Goal: Task Accomplishment & Management: Use online tool/utility

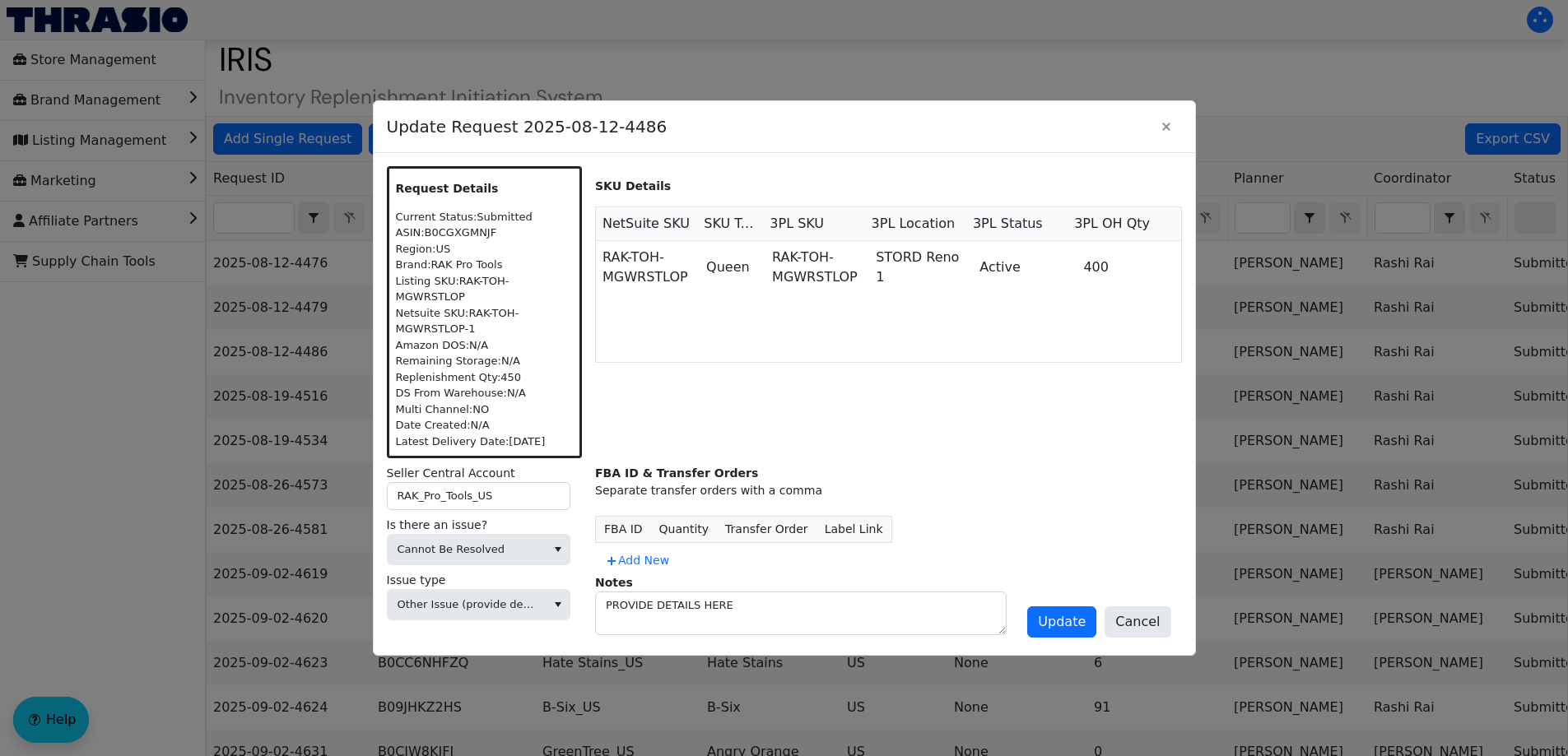
scroll to position [0, 676]
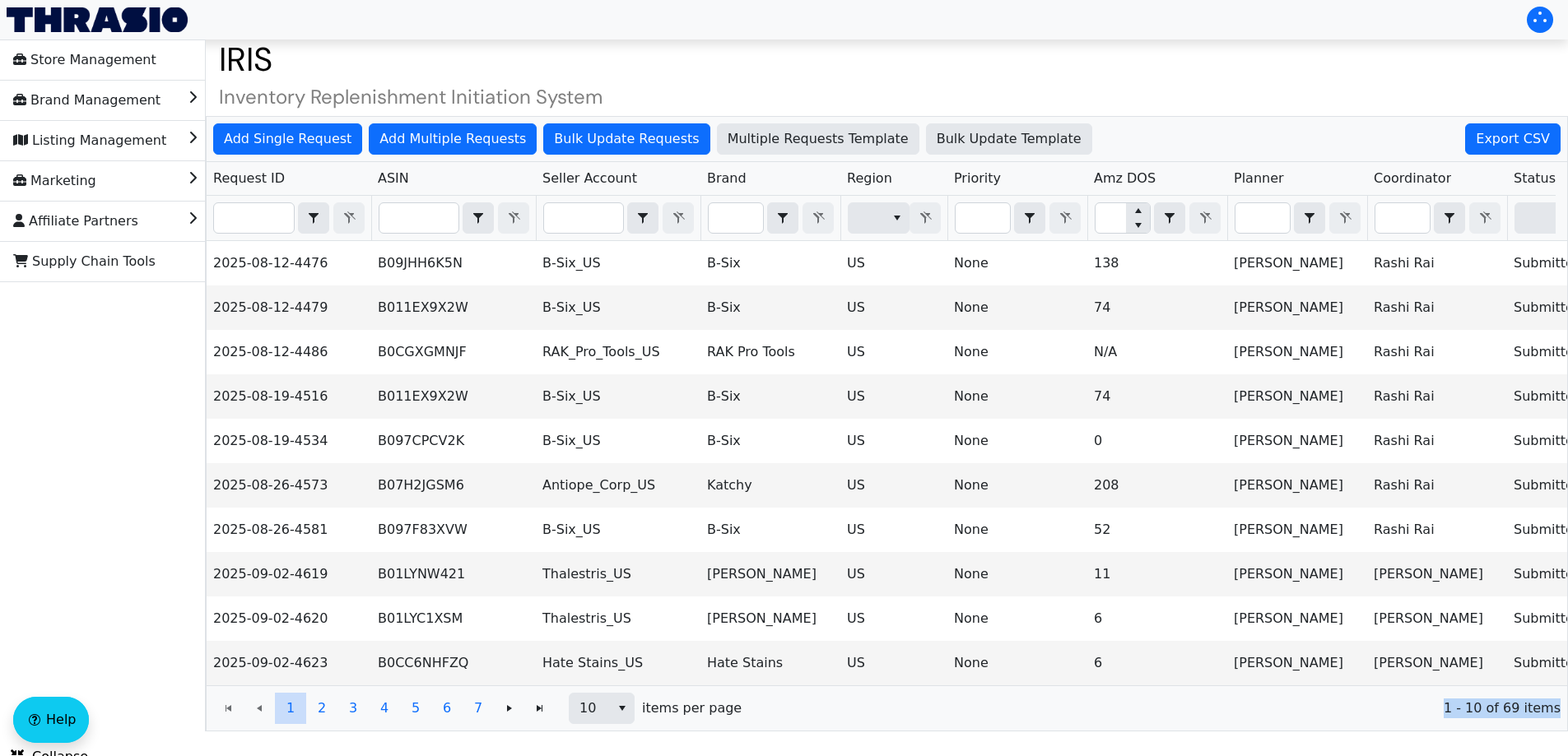
drag, startPoint x: 1432, startPoint y: 728, endPoint x: 1566, endPoint y: 718, distance: 134.4
click at [1566, 718] on div "1 2 3 4 5 6 7 1 2 3 4 5 6 7 10 items per page 1 - 10 of 69 items" at bounding box center [886, 708] width 1360 height 46
click at [615, 723] on button "select" at bounding box center [622, 708] width 24 height 30
click at [607, 697] on li "100" at bounding box center [602, 691] width 64 height 26
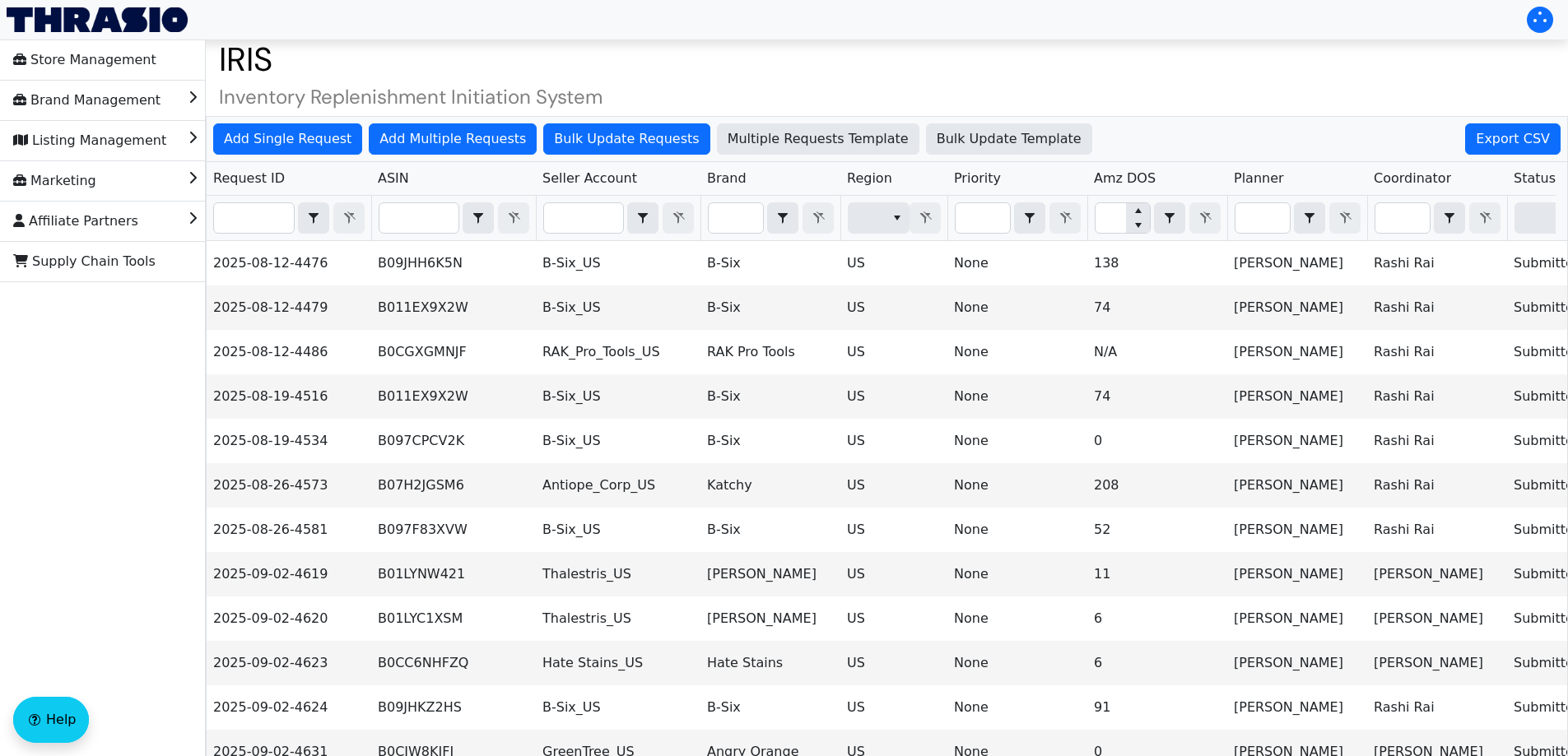
click at [1501, 142] on span "Export CSV" at bounding box center [1512, 139] width 74 height 20
click at [400, 235] on th "Filter" at bounding box center [453, 218] width 164 height 46
click at [409, 214] on input "Filter" at bounding box center [419, 218] width 79 height 30
paste input "B07QW4942T"
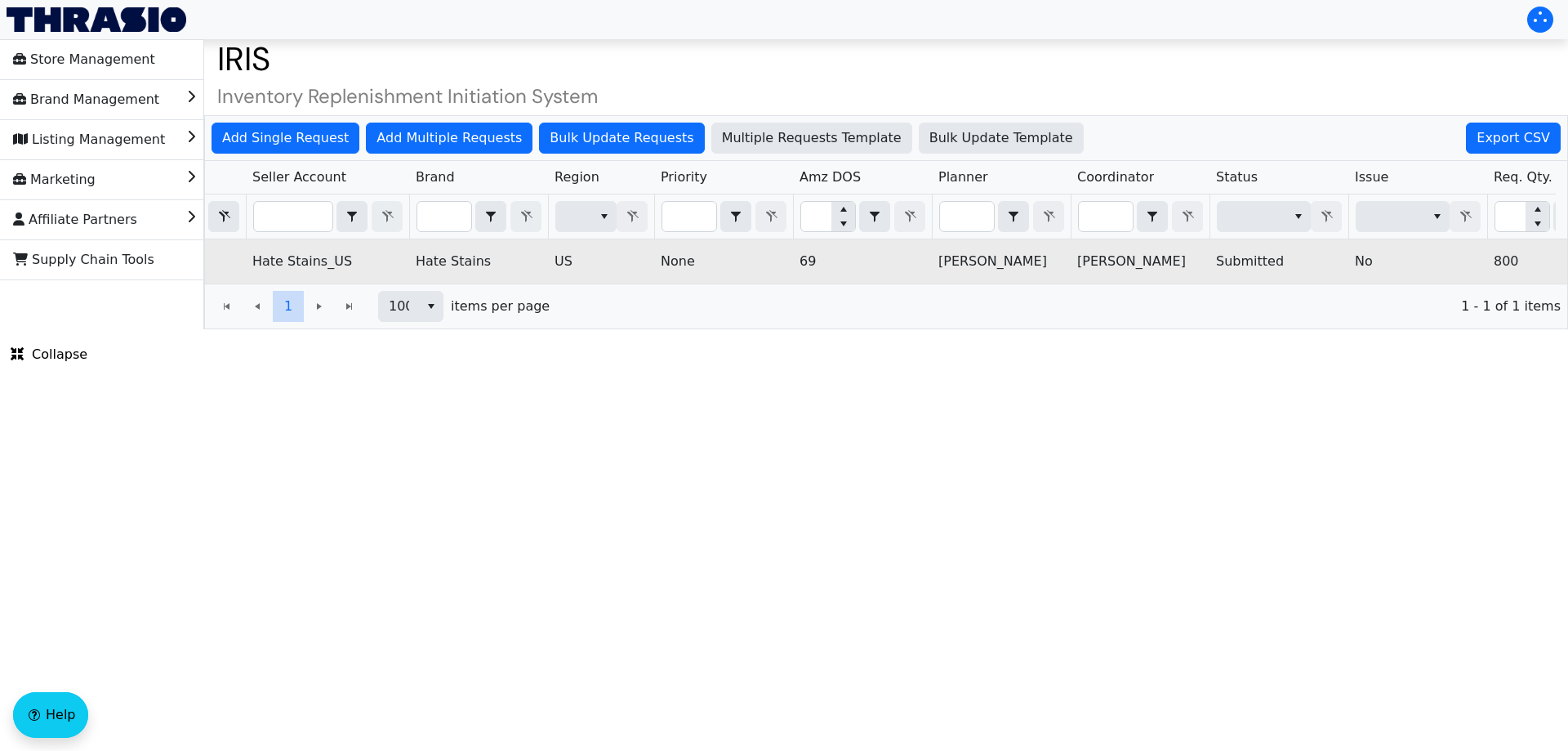
scroll to position [0, 658]
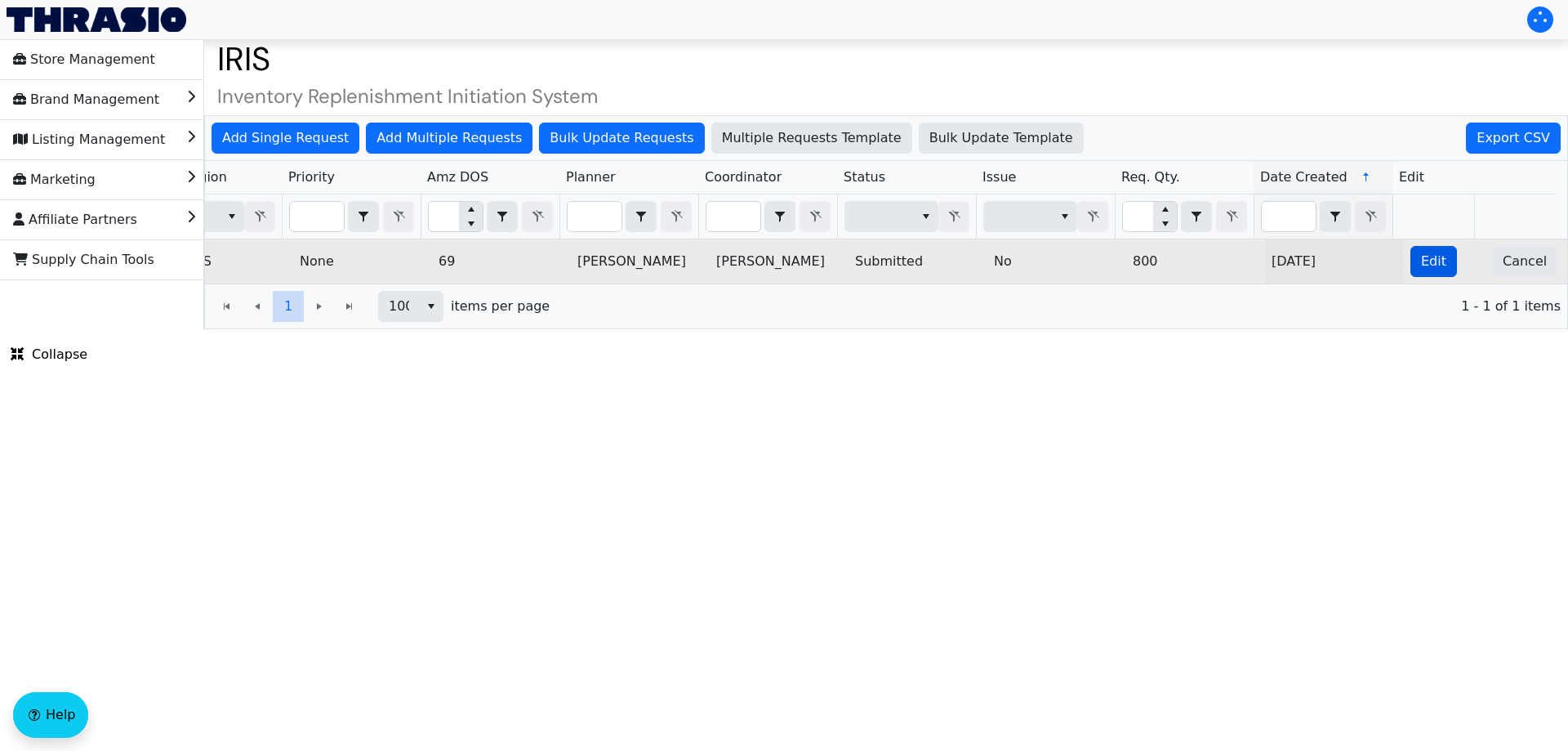
type input "B07QW4942T"
click at [1411, 274] on button "Edit" at bounding box center [1434, 262] width 46 height 31
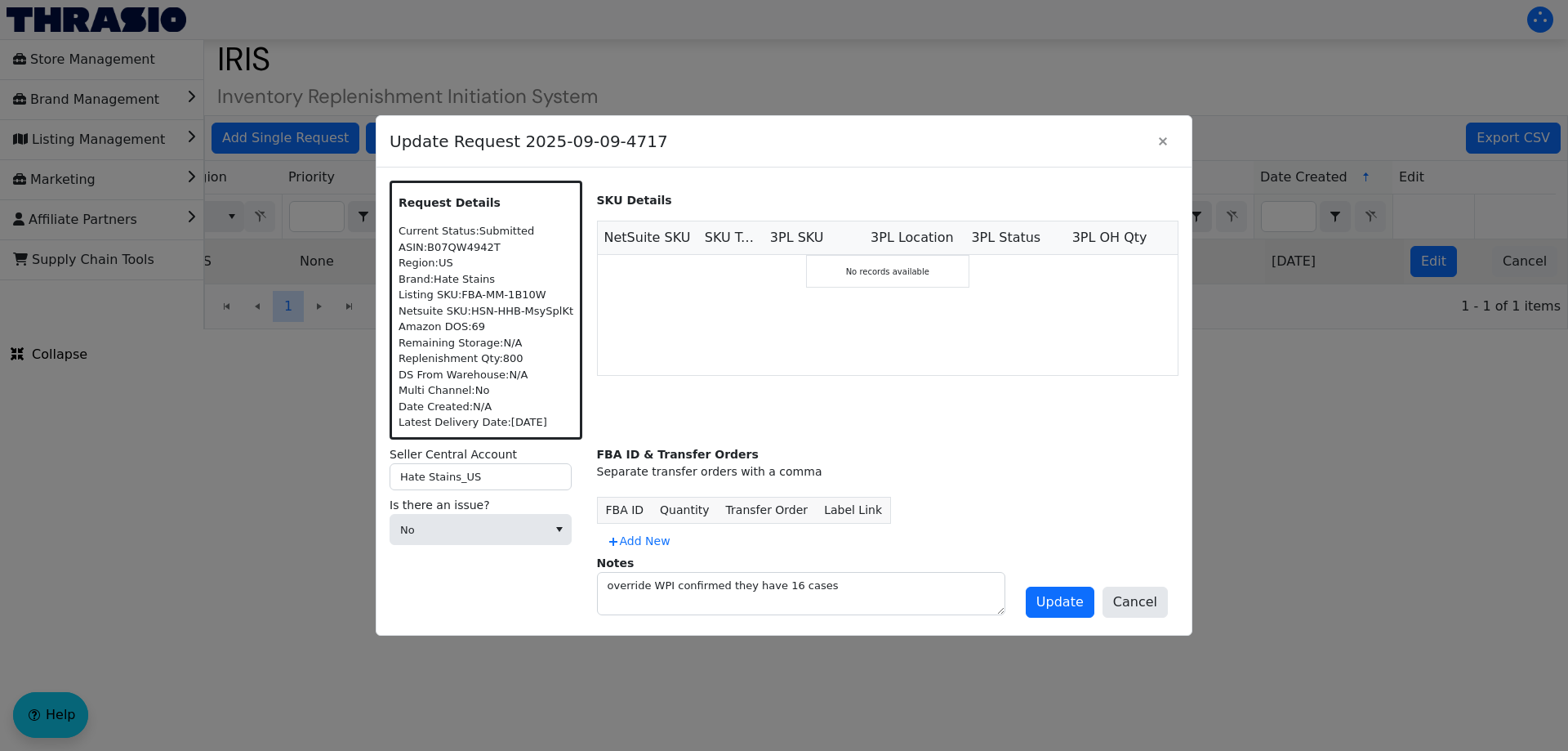
scroll to position [0, 0]
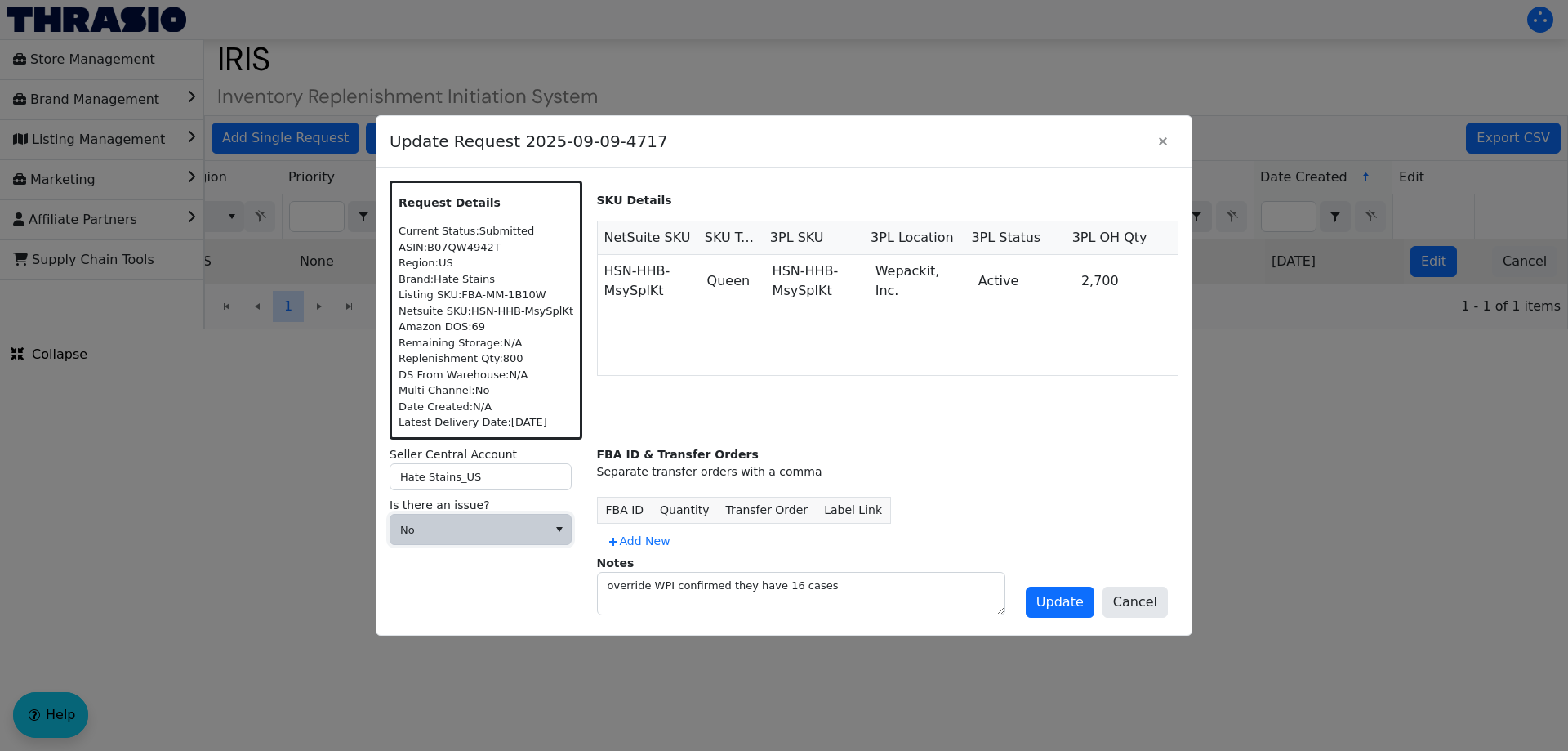
click at [527, 527] on span "No" at bounding box center [468, 531] width 137 height 17
click at [438, 636] on span "Cannot Be Resolved" at bounding box center [469, 637] width 131 height 19
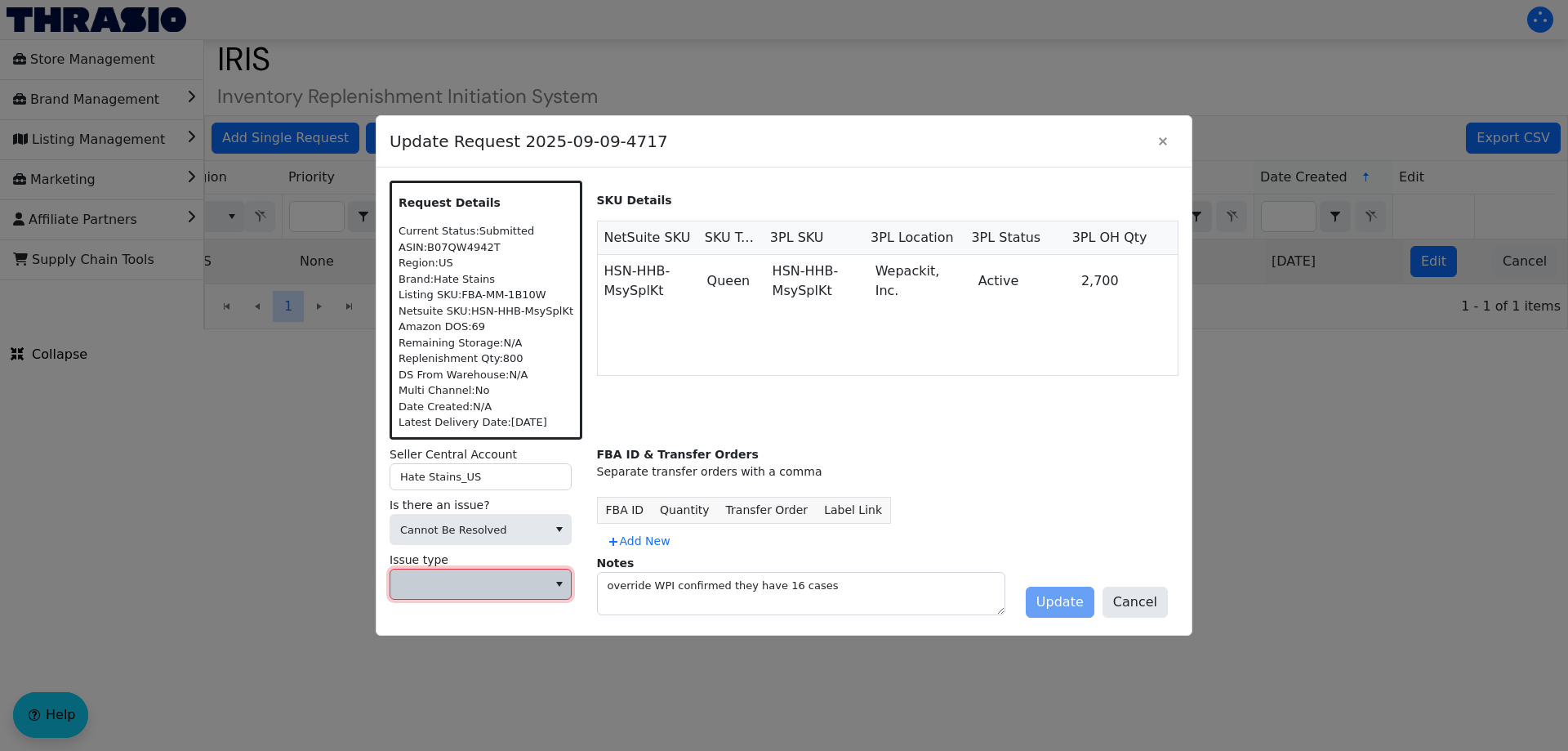
click at [444, 589] on span at bounding box center [468, 585] width 137 height 17
click at [482, 522] on span "Other Issue (provide details in notes)" at bounding box center [480, 542] width 155 height 39
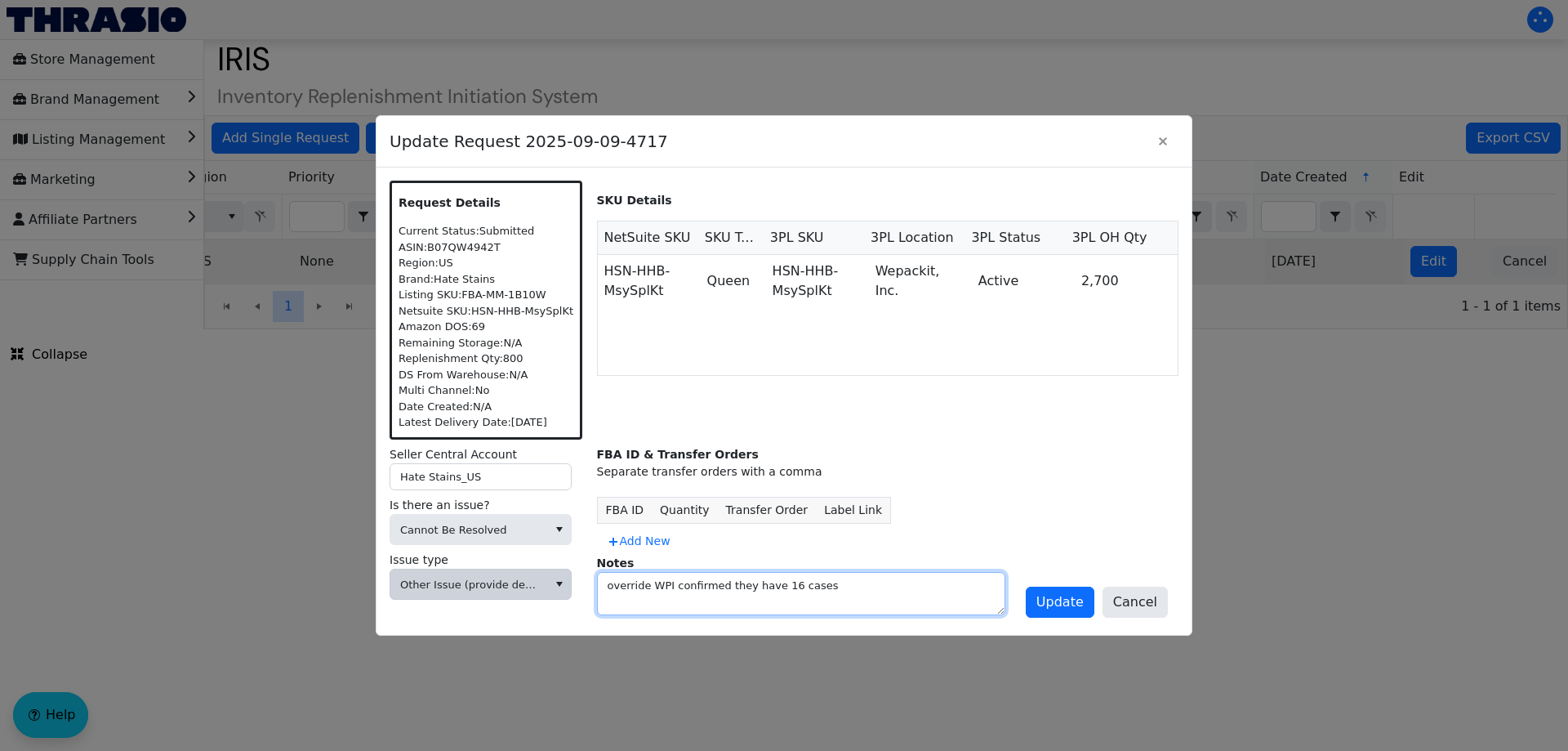
drag, startPoint x: 808, startPoint y: 582, endPoint x: 552, endPoint y: 594, distance: 256.3
click at [552, 594] on div "Seller Central Account Hate Stains_US Is there an issue? Cannot Be Resolved Iss…" at bounding box center [784, 531] width 789 height 182
click at [748, 580] on textarea at bounding box center [801, 593] width 406 height 42
type textarea "No inventory available in Netsuite"
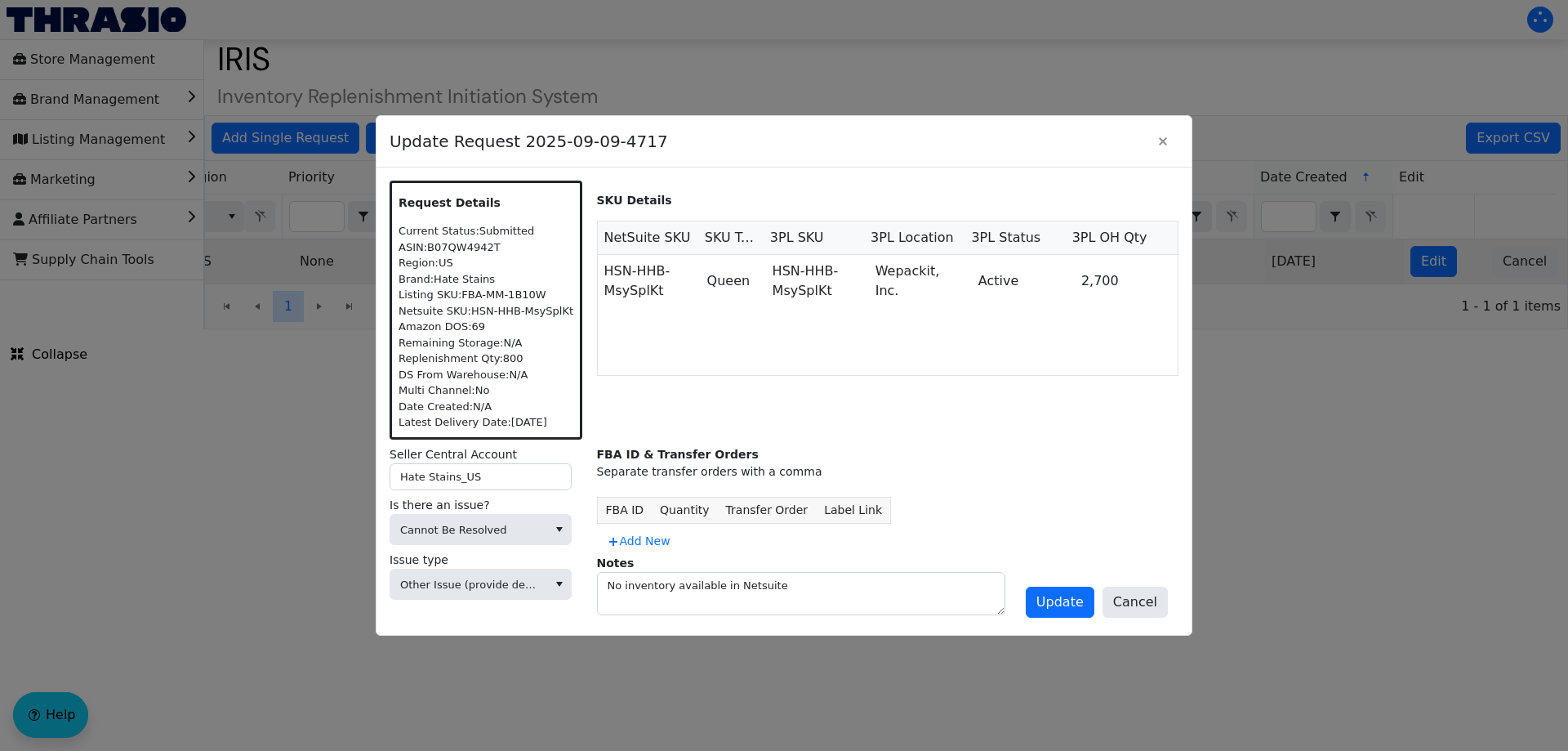
click at [879, 332] on div "HSN-HHB-MsySplKt Queen HSN-HHB-MsySplKt Wepackit, Inc. Active 2,700" at bounding box center [888, 315] width 580 height 120
click at [822, 586] on textarea "No inventory available in Netsuite" at bounding box center [801, 593] width 406 height 42
click at [1064, 608] on span "Update" at bounding box center [1060, 602] width 47 height 19
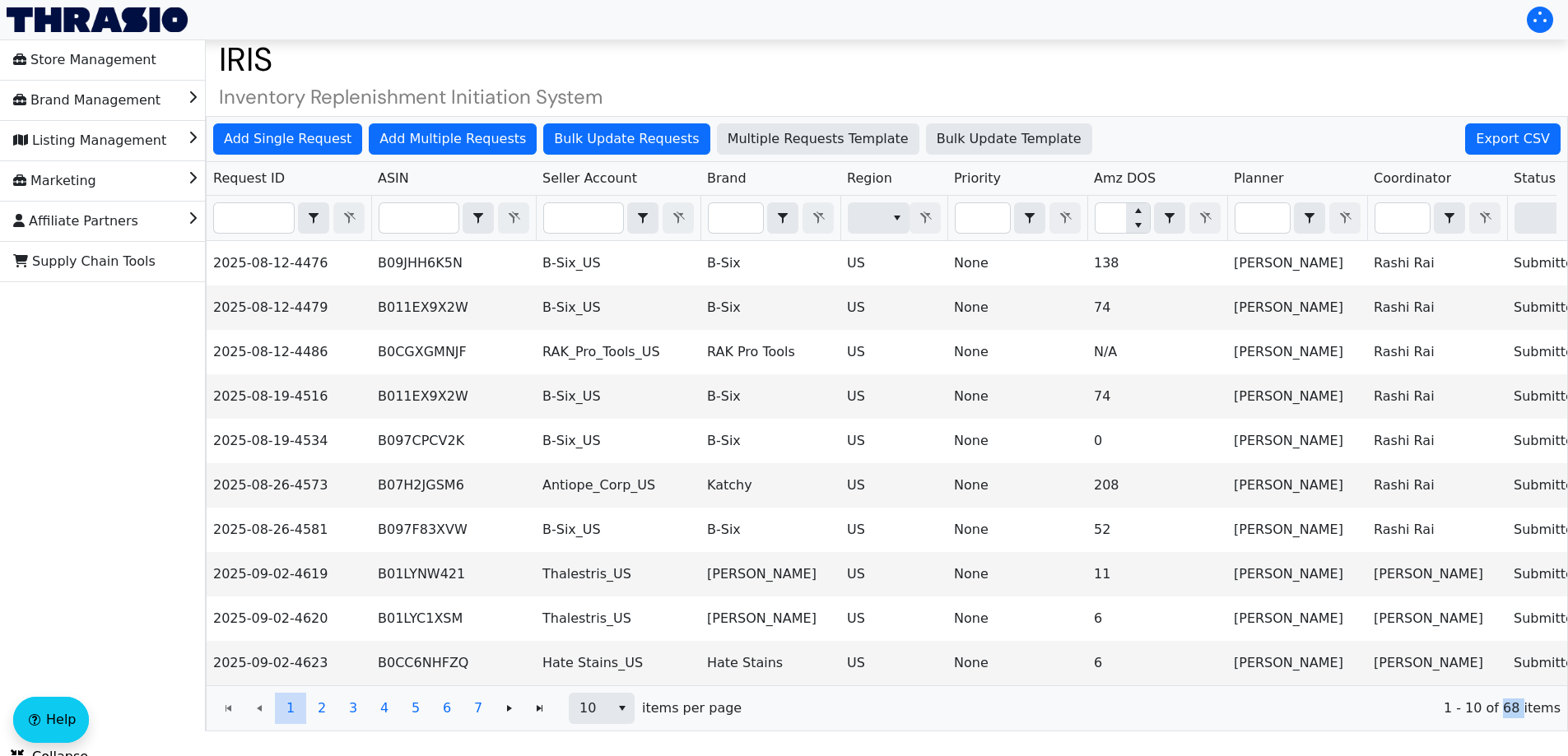
drag, startPoint x: 1513, startPoint y: 723, endPoint x: 1528, endPoint y: 720, distance: 15.3
click at [1528, 718] on span "1 - 10 of 68 items" at bounding box center [1158, 708] width 806 height 20
click at [248, 214] on input "Filter" at bounding box center [254, 218] width 80 height 30
paste input "2025-09-09-4683"
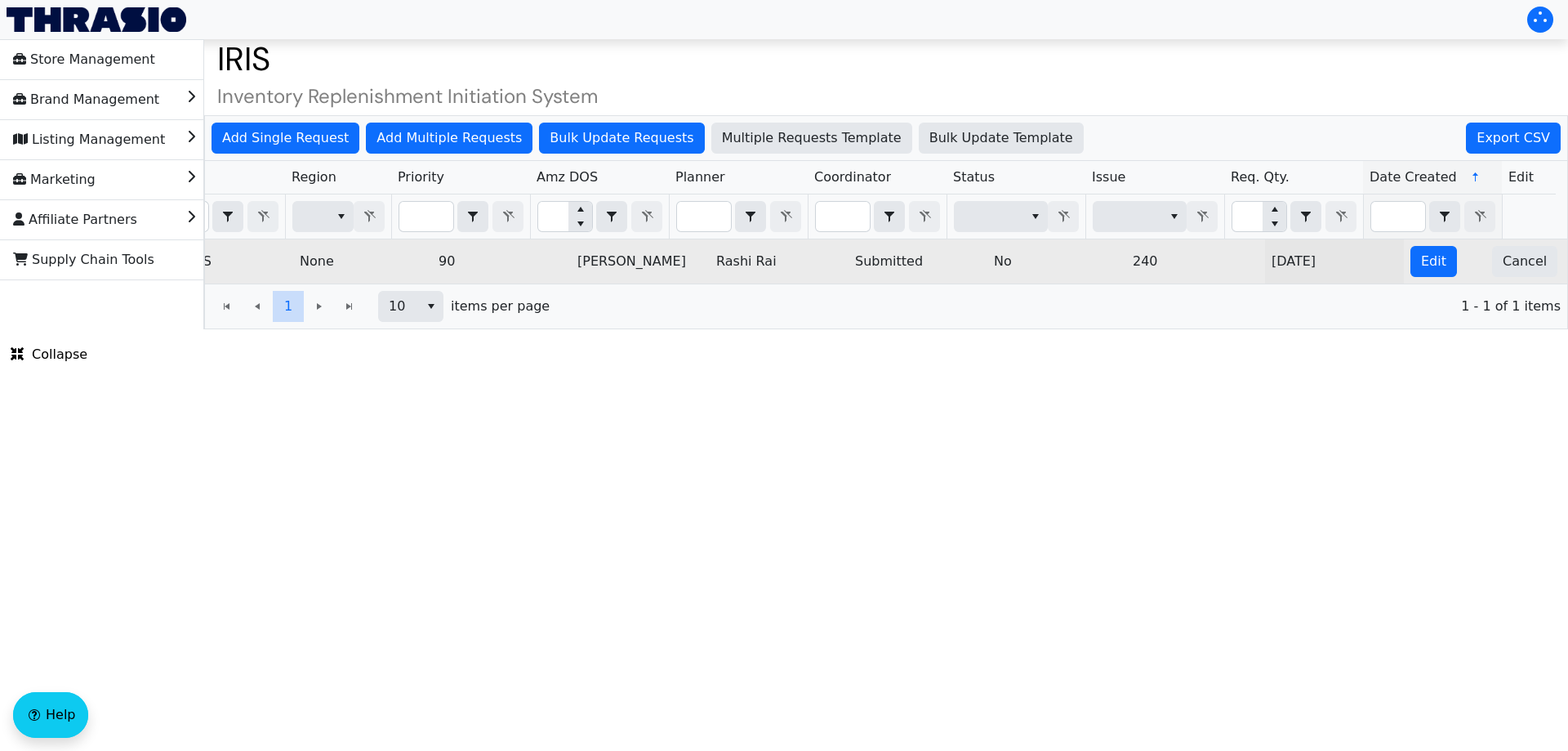
scroll to position [0, 658]
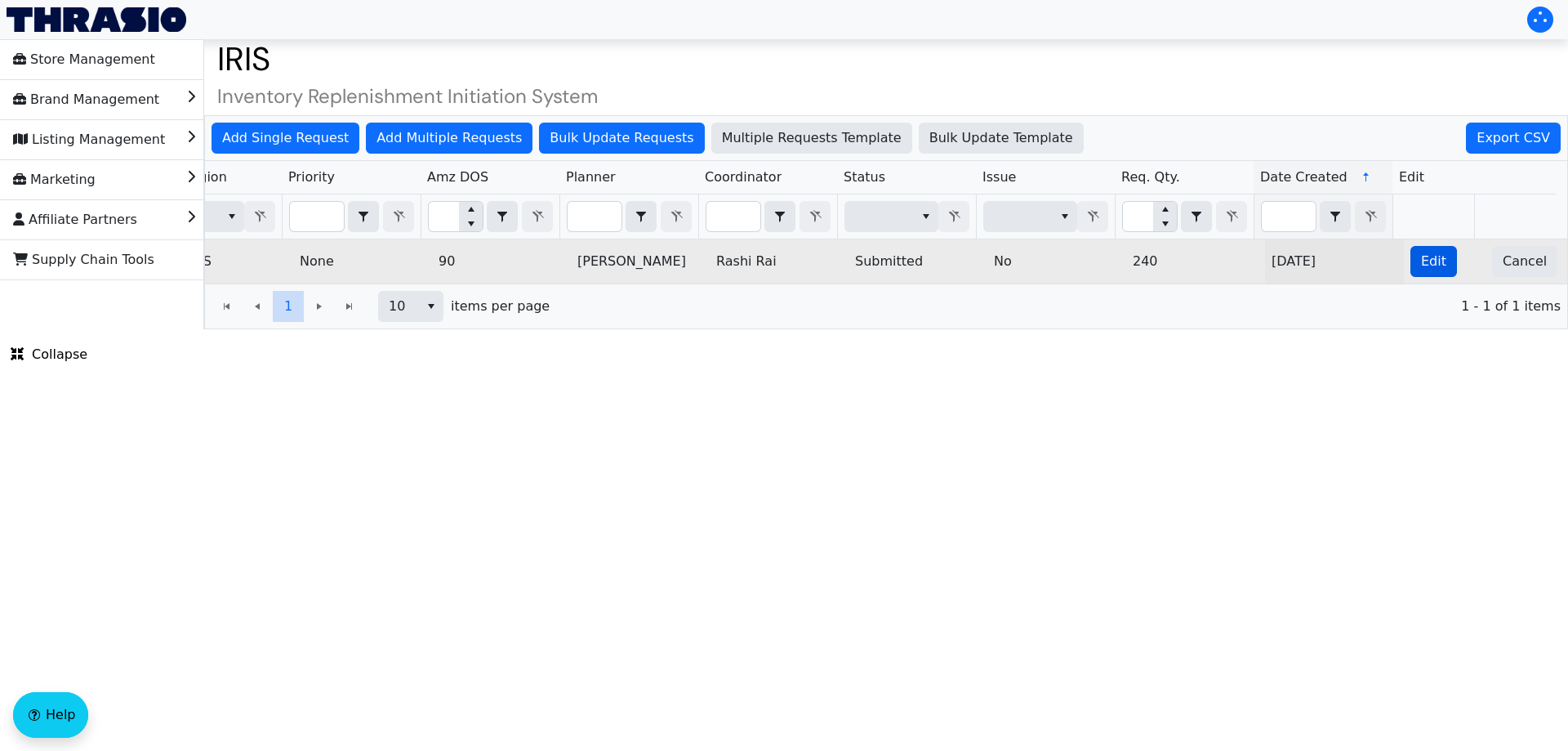
type input "2025-09-09-4683"
click at [1421, 259] on span "Edit" at bounding box center [1433, 261] width 25 height 19
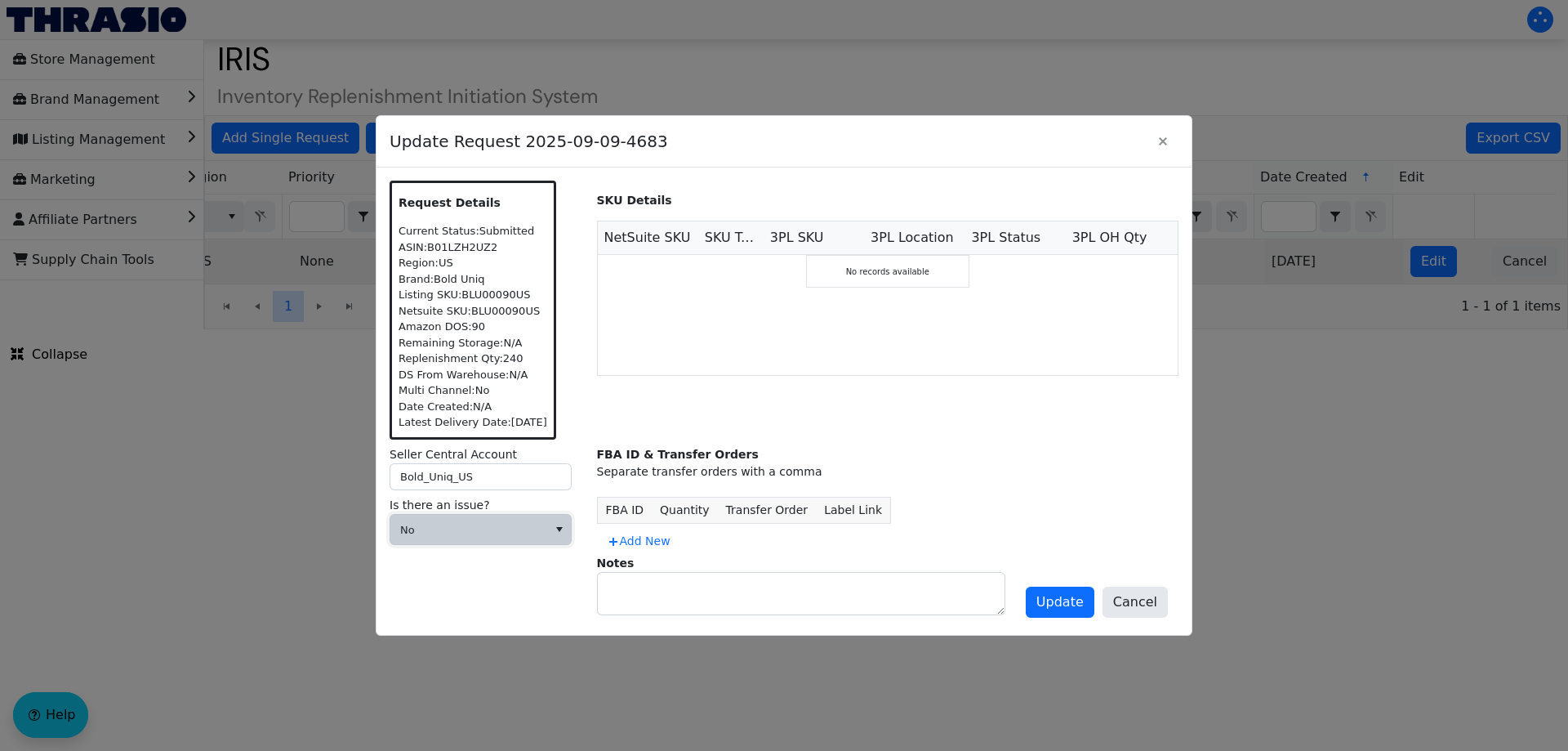
click at [547, 519] on button "select" at bounding box center [559, 530] width 24 height 30
click at [497, 637] on span "Cannot Be Resolved" at bounding box center [469, 637] width 131 height 19
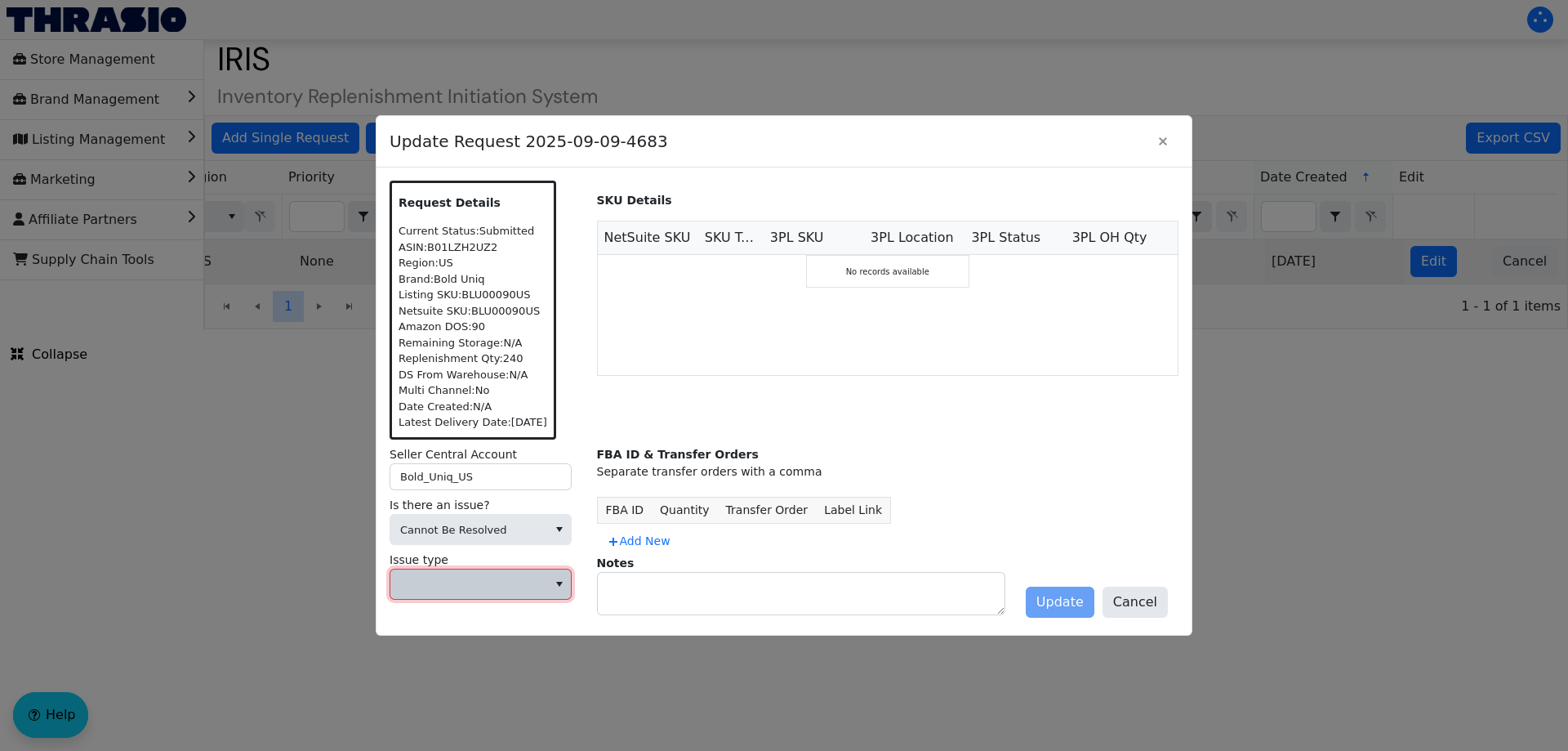
click at [464, 582] on span at bounding box center [468, 585] width 137 height 17
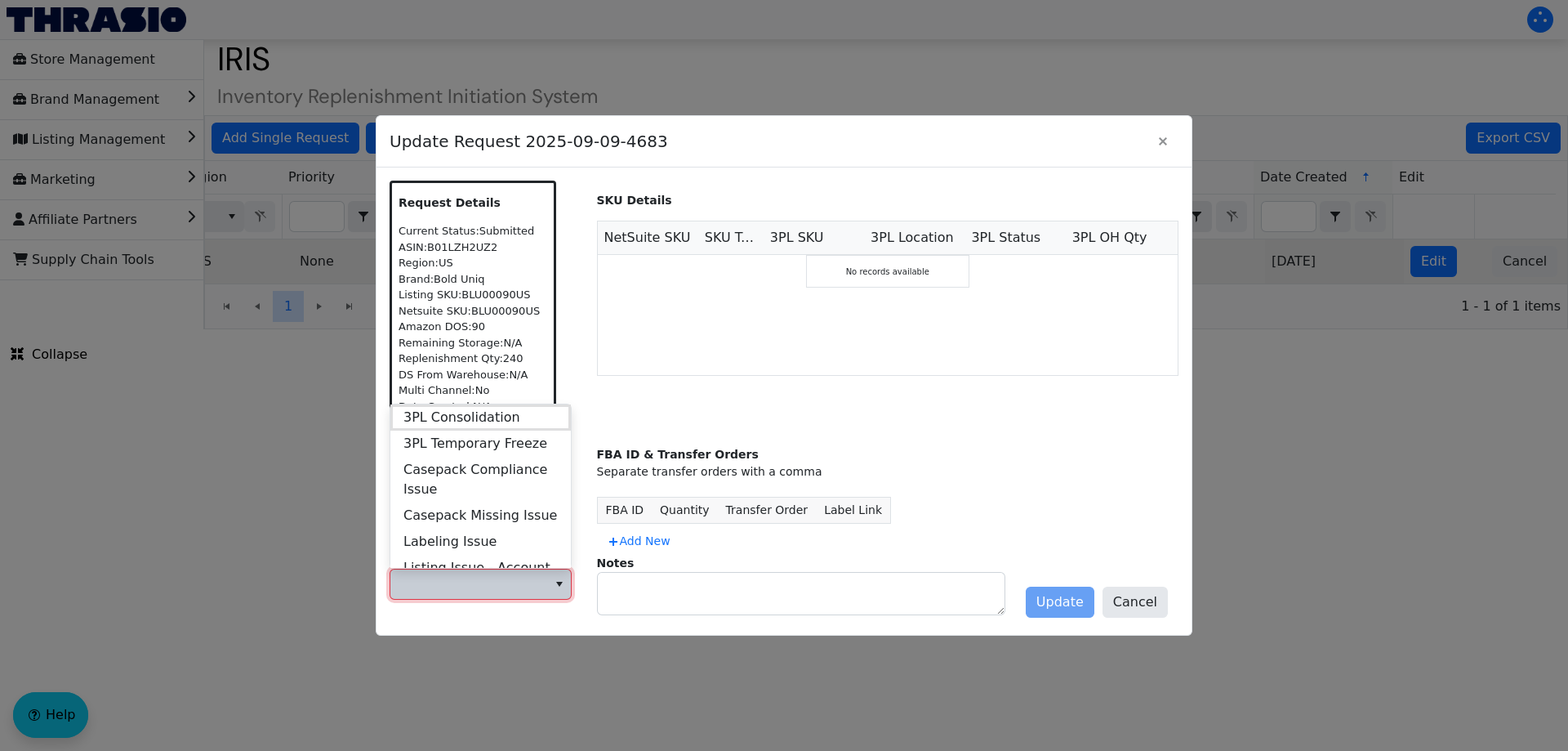
scroll to position [628, 0]
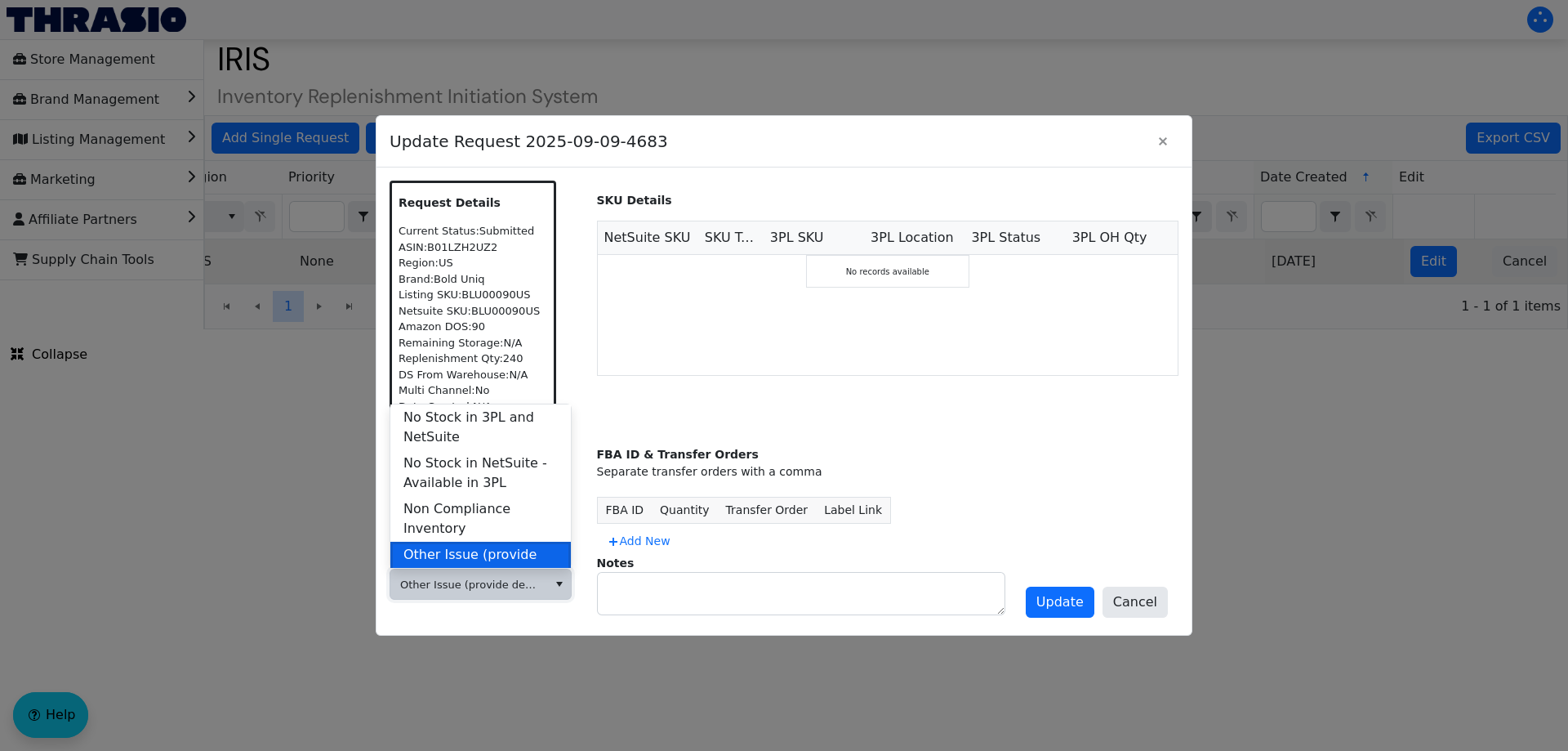
click at [497, 544] on span "Other Issue (provide details in notes)" at bounding box center [480, 564] width 155 height 39
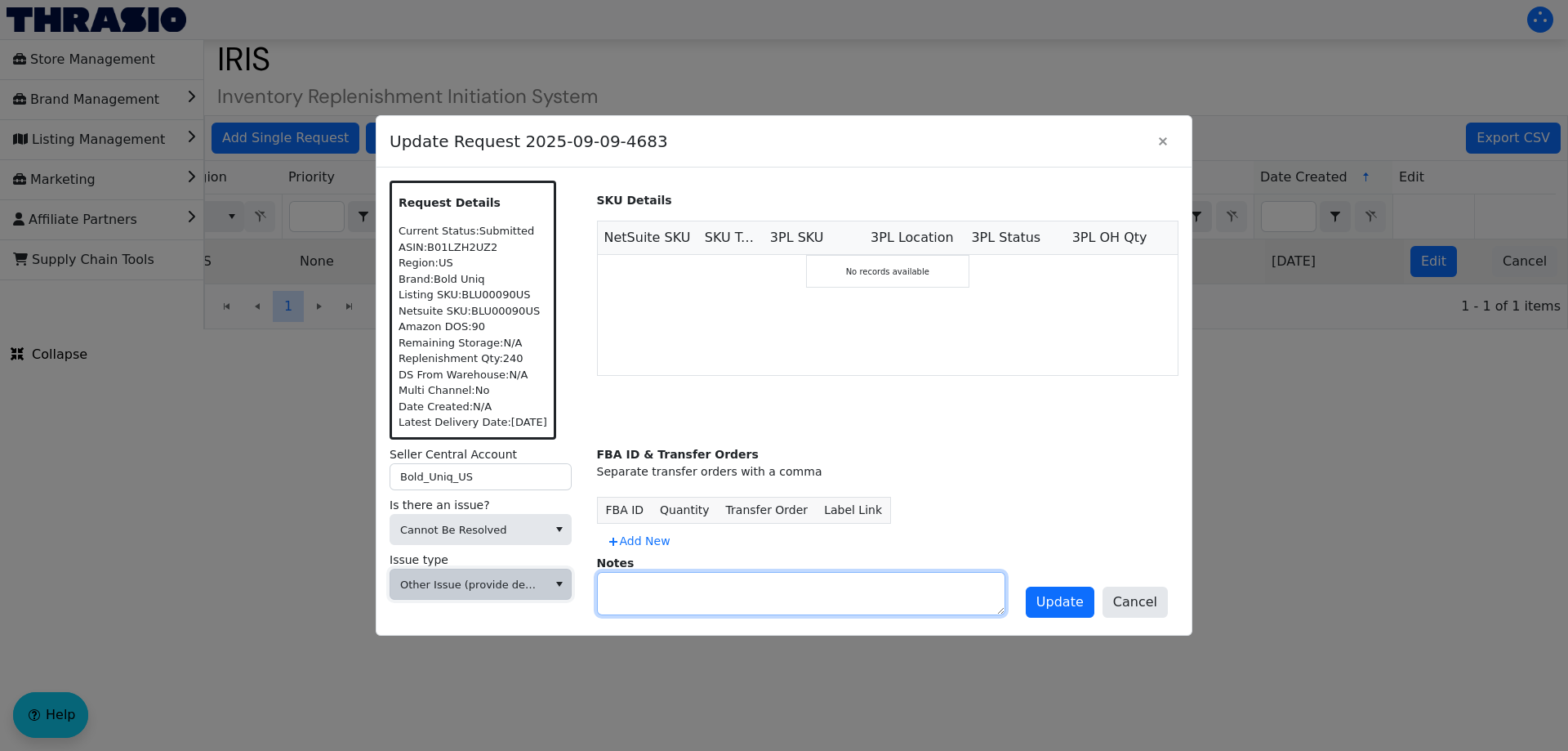
click at [659, 596] on textarea at bounding box center [801, 593] width 406 height 42
type textarea "No inventory on hand"
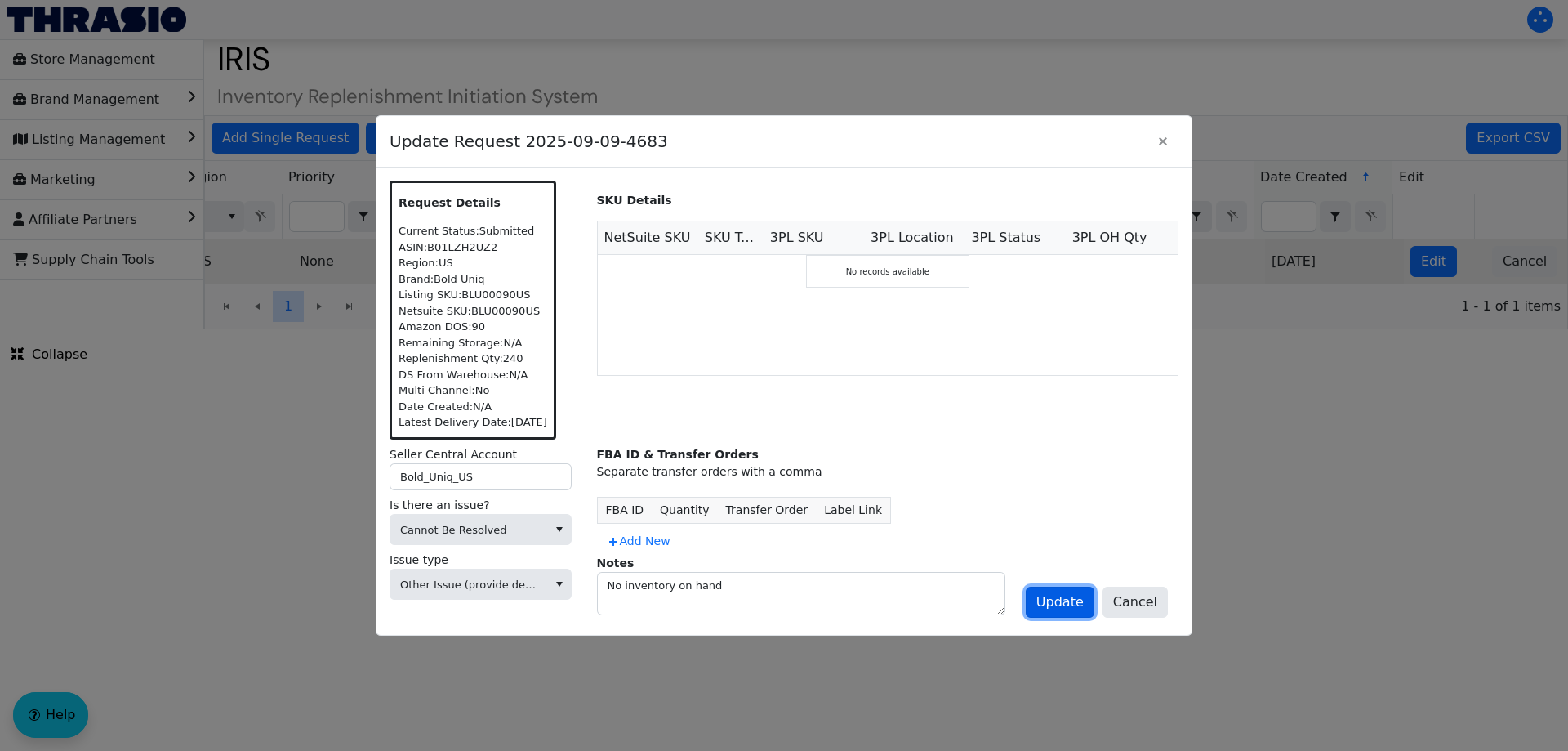
click at [1069, 593] on span "Update" at bounding box center [1060, 602] width 47 height 19
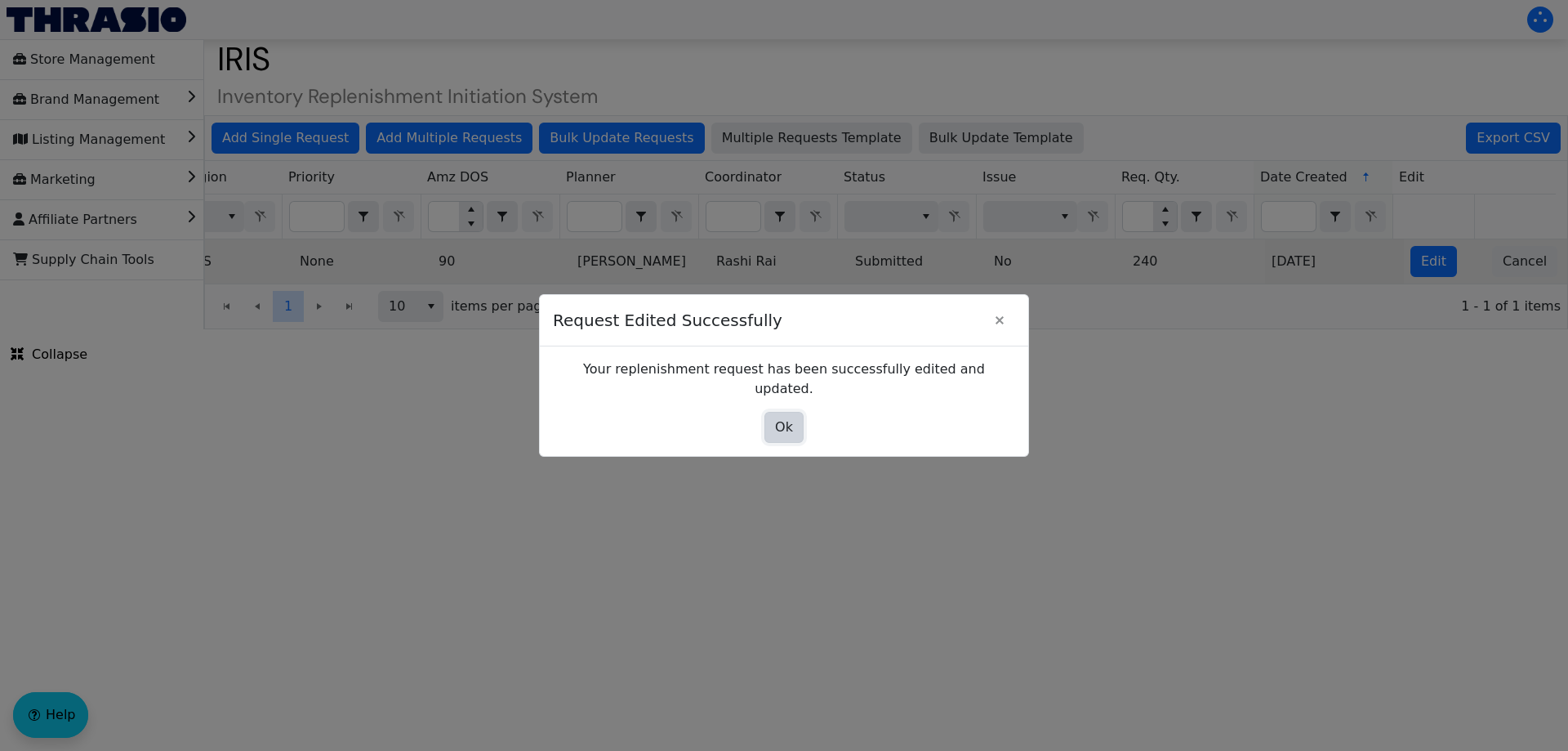
click at [790, 426] on span "Ok" at bounding box center [783, 427] width 18 height 19
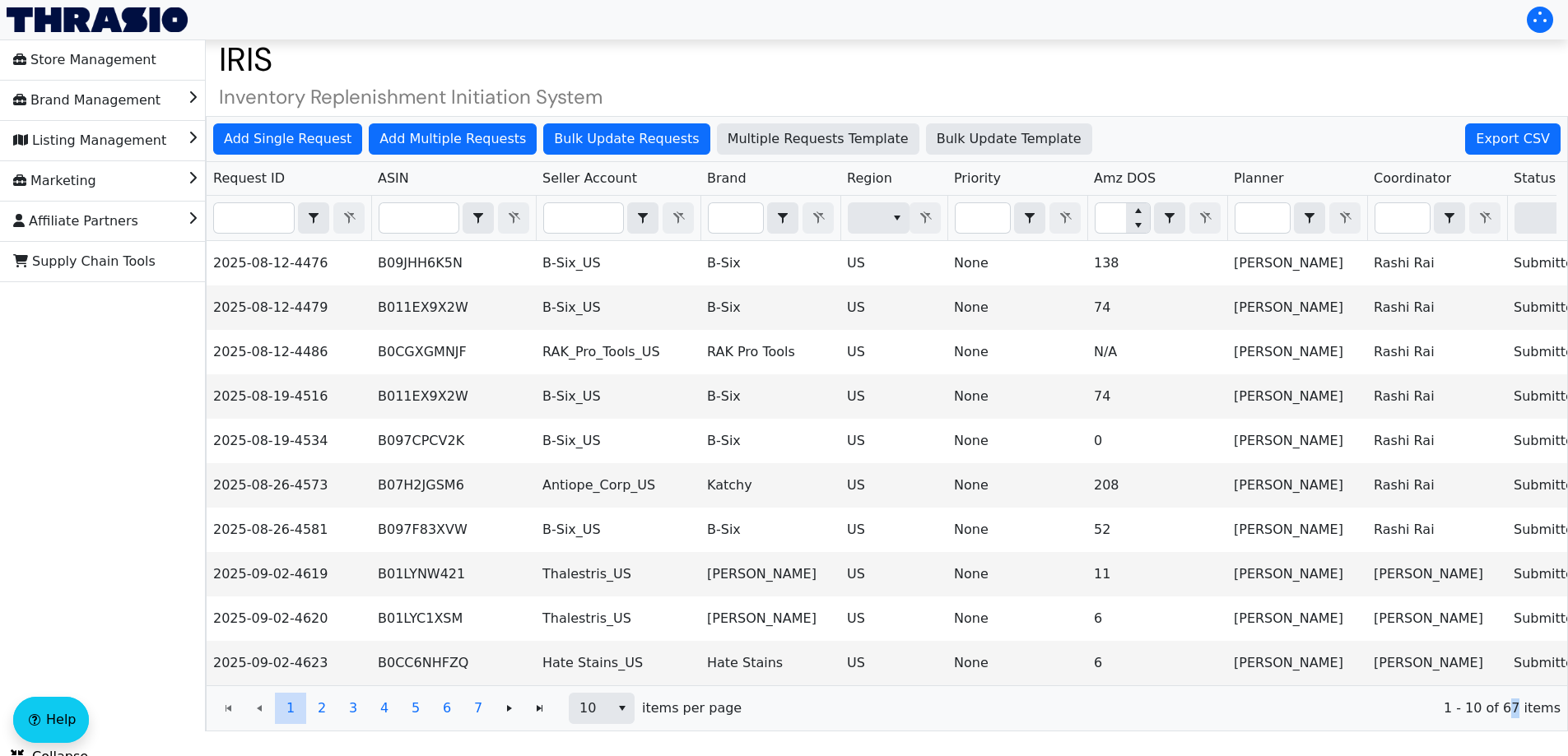
click at [1522, 728] on div "1 2 3 4 5 6 7 1 2 3 4 5 6 7 10 items per page 1 - 10 of 67 items" at bounding box center [886, 708] width 1360 height 46
click at [251, 210] on input "Filter" at bounding box center [254, 218] width 80 height 30
paste input "2025-09-09-4717"
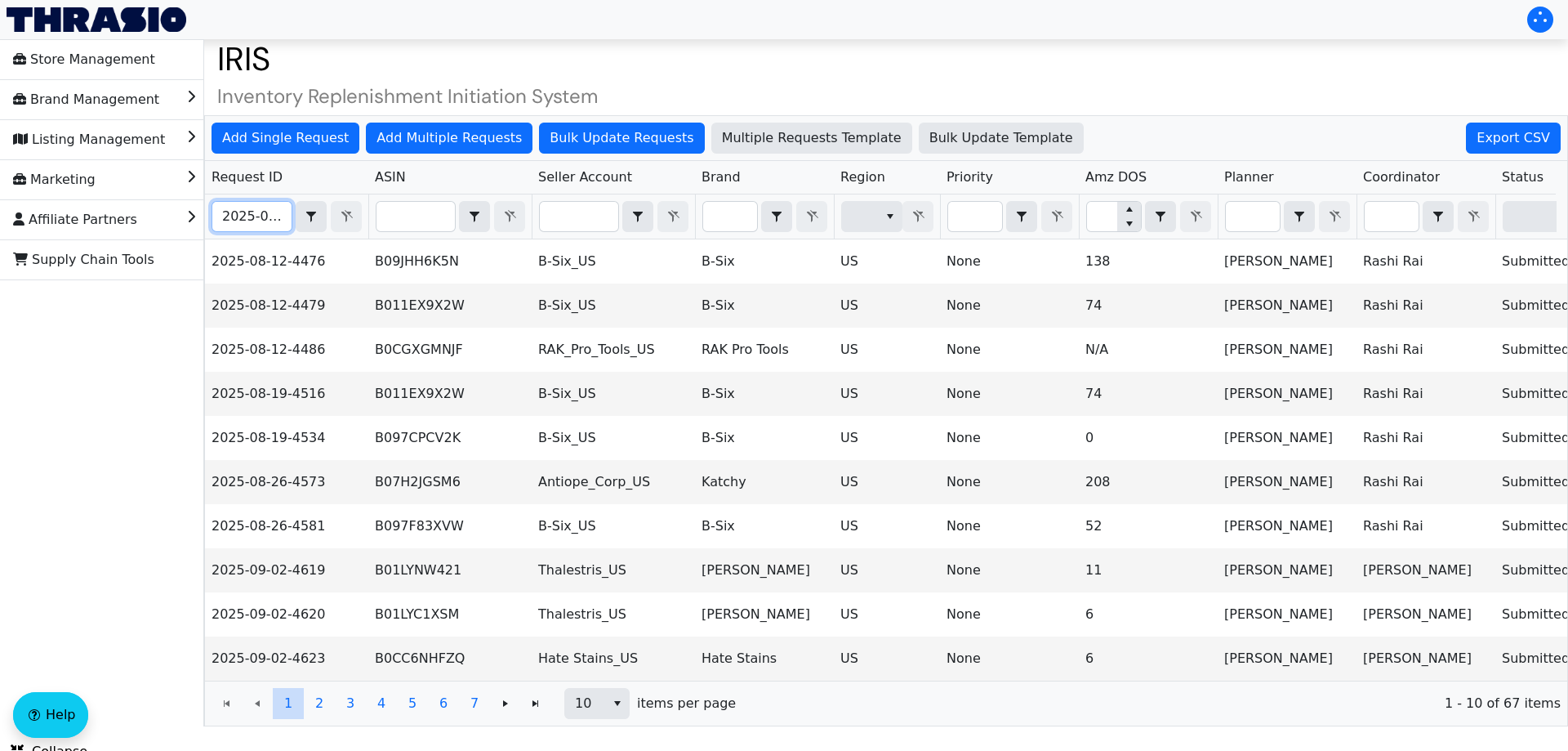
scroll to position [0, 39]
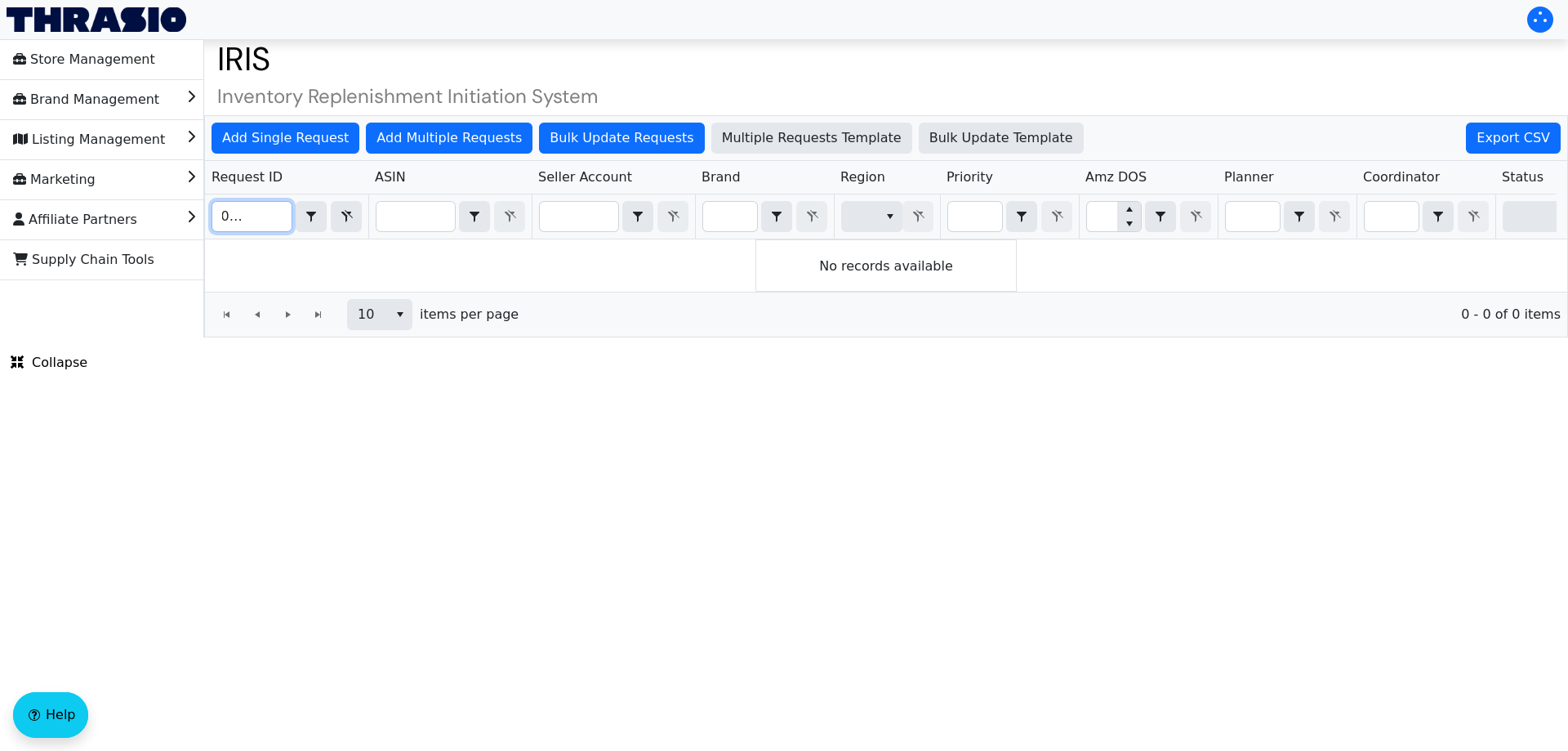
type input "2025-09-09-4717"
